Goal: Navigation & Orientation: Find specific page/section

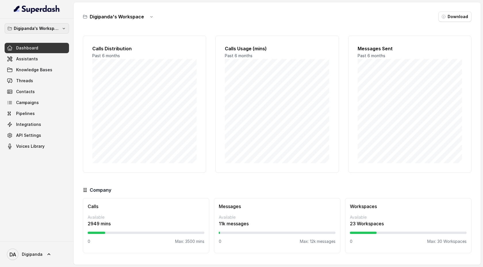
click at [31, 29] on p "Digipanda's Workspace" at bounding box center [37, 28] width 46 height 7
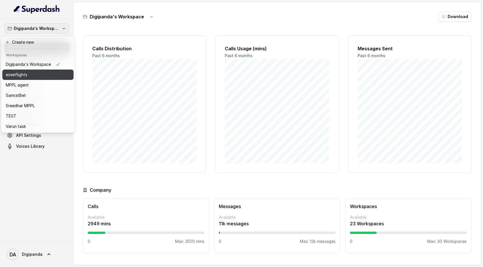
click at [35, 76] on div "ezeeflights" at bounding box center [33, 74] width 54 height 7
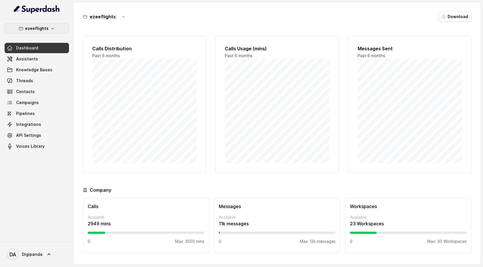
click at [48, 28] on button "ezeeflights" at bounding box center [37, 28] width 64 height 10
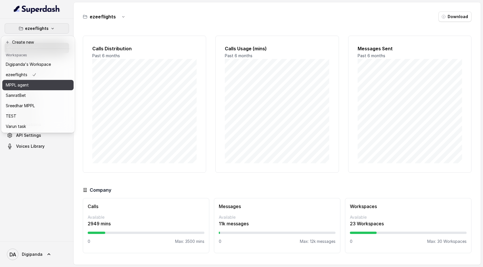
click at [45, 82] on div "MPPL agent" at bounding box center [28, 85] width 45 height 7
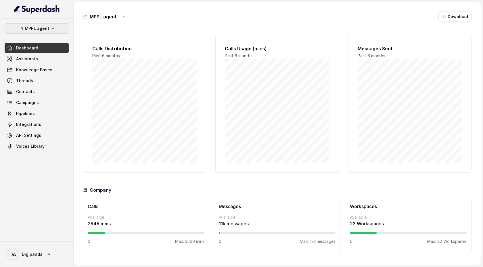
click at [49, 26] on button "MPPL agent" at bounding box center [37, 28] width 64 height 10
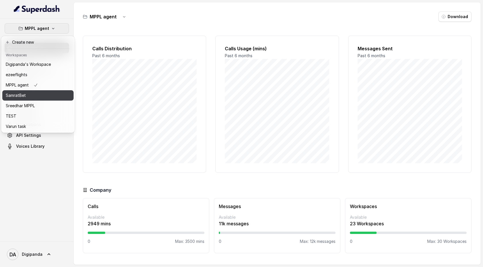
click at [41, 93] on div "SamratBet" at bounding box center [28, 95] width 45 height 7
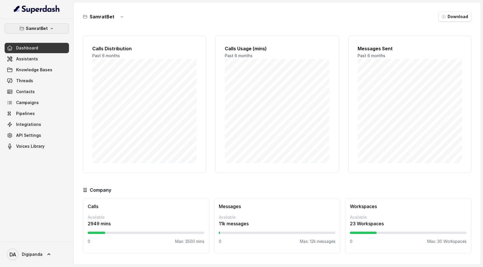
click at [52, 28] on icon "button" at bounding box center [51, 28] width 5 height 5
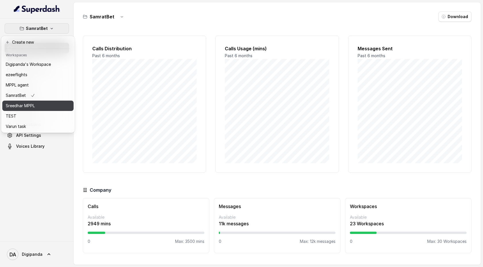
click at [44, 106] on div "Sreedhar MPPL" at bounding box center [28, 105] width 45 height 7
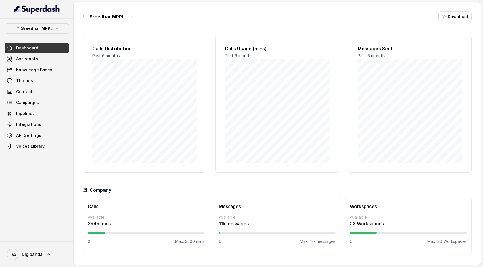
click at [45, 28] on p "Sreedhar MPPL" at bounding box center [37, 28] width 32 height 7
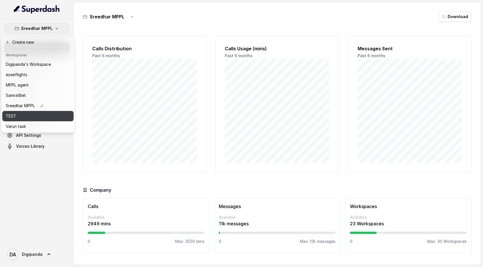
click at [35, 113] on div "TEST" at bounding box center [28, 116] width 45 height 7
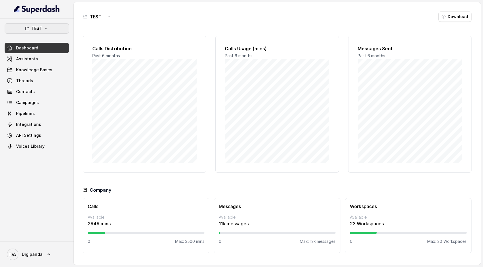
click at [49, 28] on button "TEST" at bounding box center [37, 28] width 64 height 10
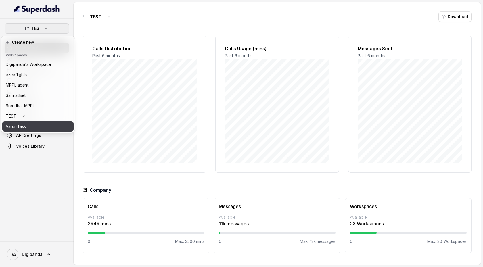
click at [34, 129] on div "Varun task" at bounding box center [28, 126] width 45 height 7
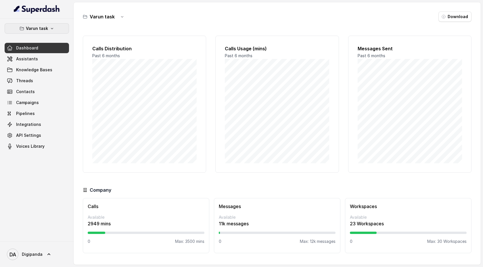
click at [47, 31] on p "Varun task" at bounding box center [37, 28] width 22 height 7
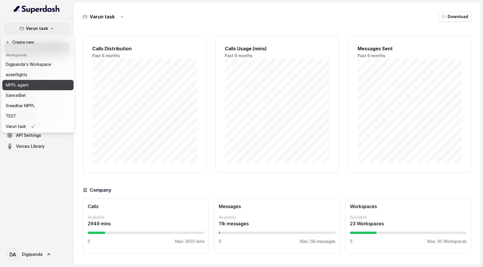
click at [39, 85] on div "MPPL agent" at bounding box center [28, 85] width 45 height 7
